Goal: Task Accomplishment & Management: Complete application form

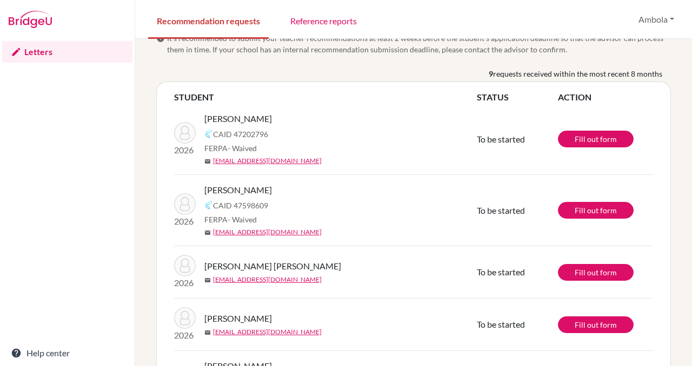
scroll to position [24, 0]
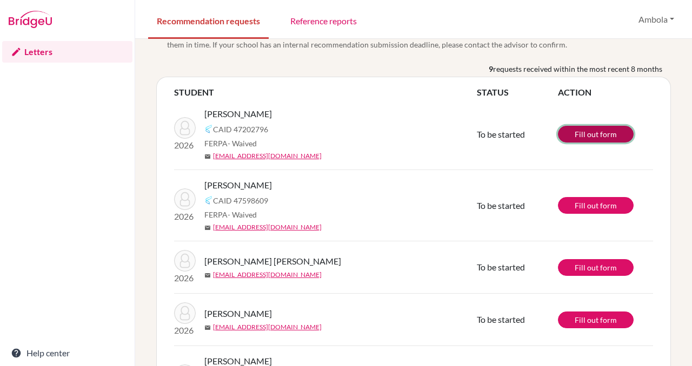
click at [604, 132] on link "Fill out form" at bounding box center [596, 134] width 76 height 17
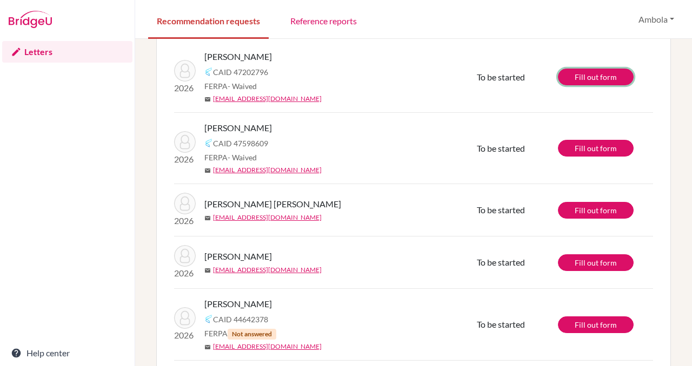
scroll to position [92, 0]
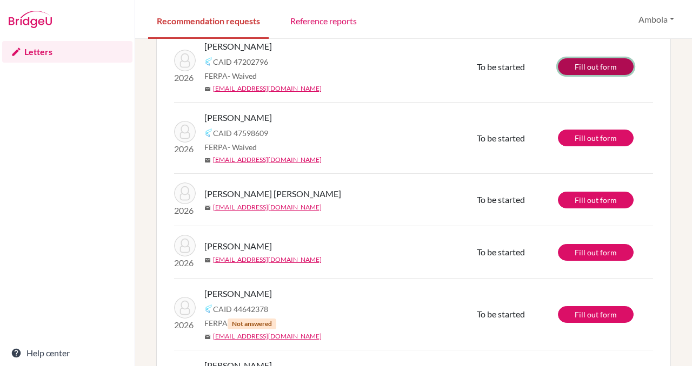
click at [594, 66] on link "Fill out form" at bounding box center [596, 66] width 76 height 17
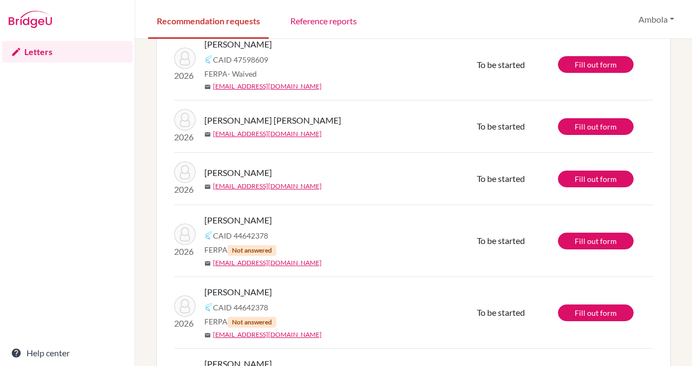
scroll to position [95, 0]
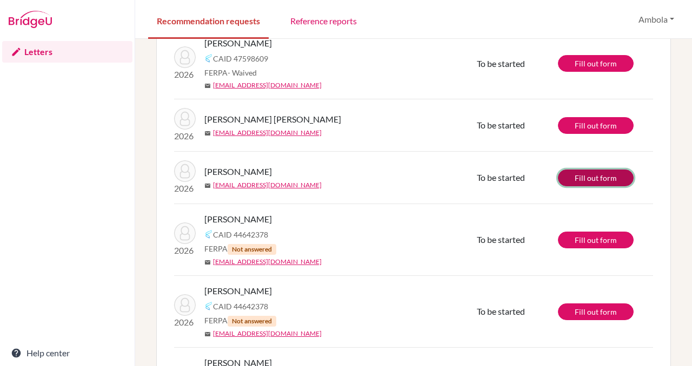
click at [578, 184] on link "Fill out form" at bounding box center [596, 178] width 76 height 17
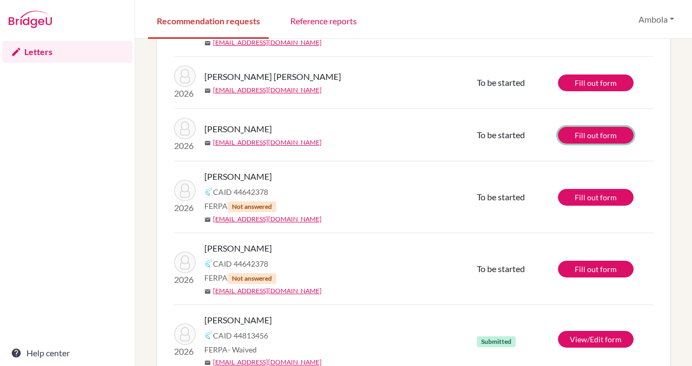
scroll to position [140, 0]
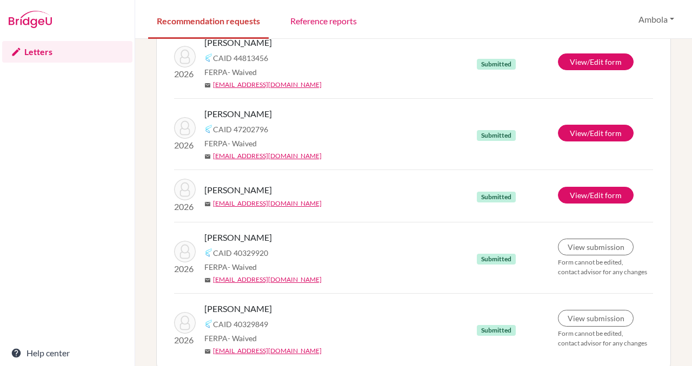
scroll to position [366, 0]
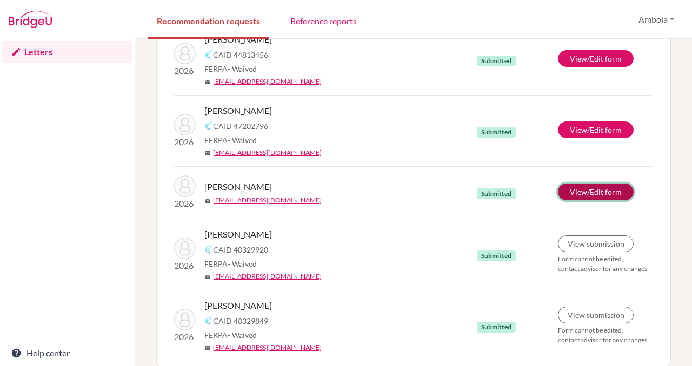
click at [588, 185] on link "View/Edit form" at bounding box center [596, 192] width 76 height 17
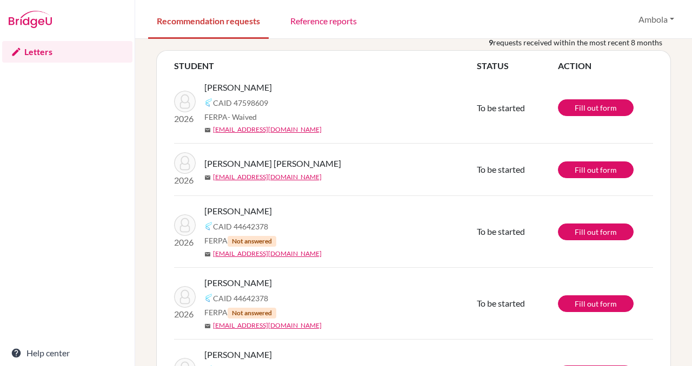
scroll to position [52, 0]
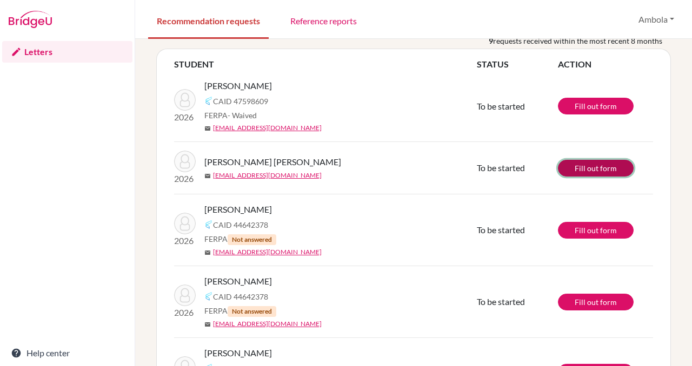
click at [589, 170] on link "Fill out form" at bounding box center [596, 168] width 76 height 17
